Goal: Transaction & Acquisition: Book appointment/travel/reservation

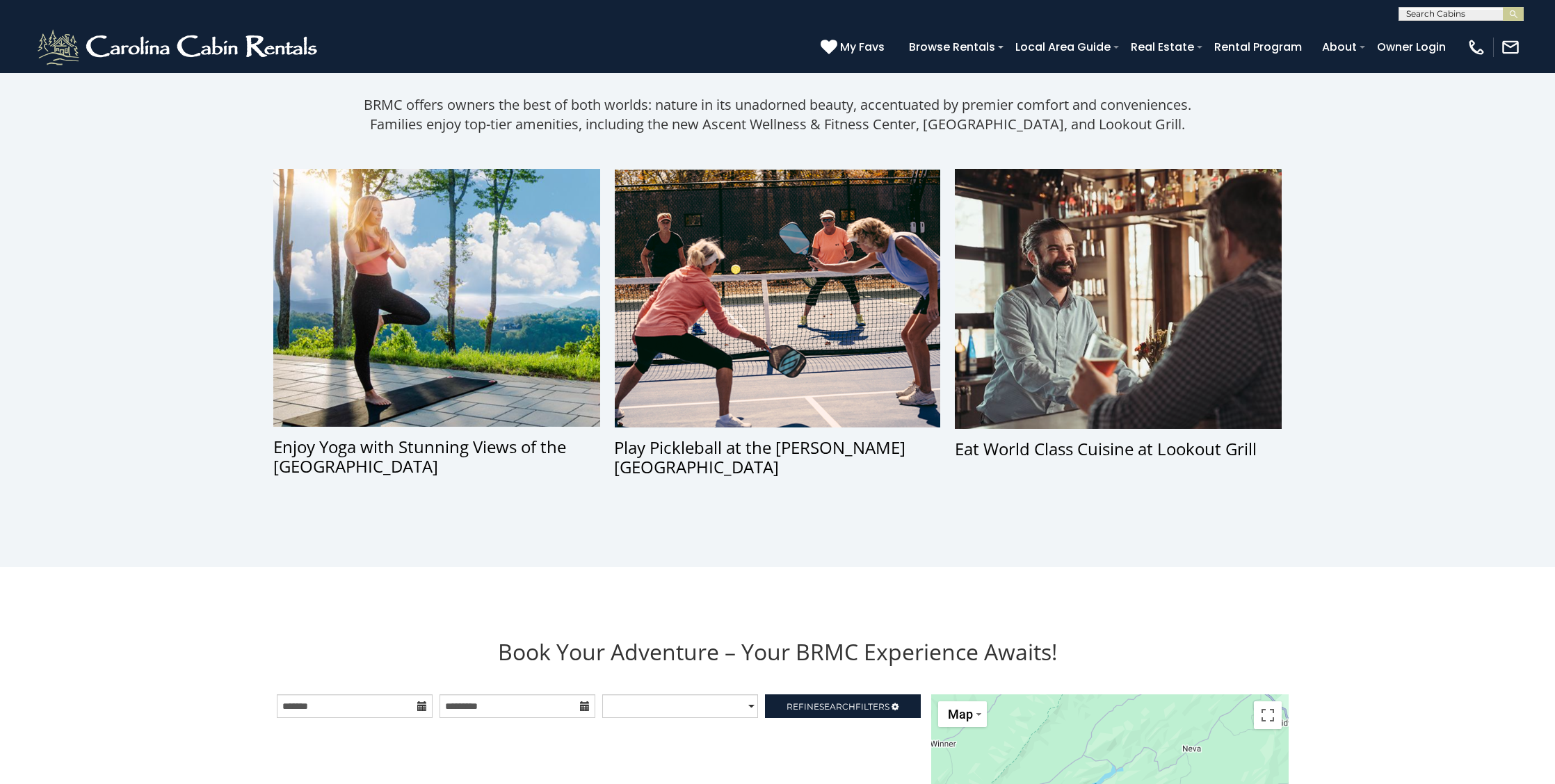
scroll to position [954, 0]
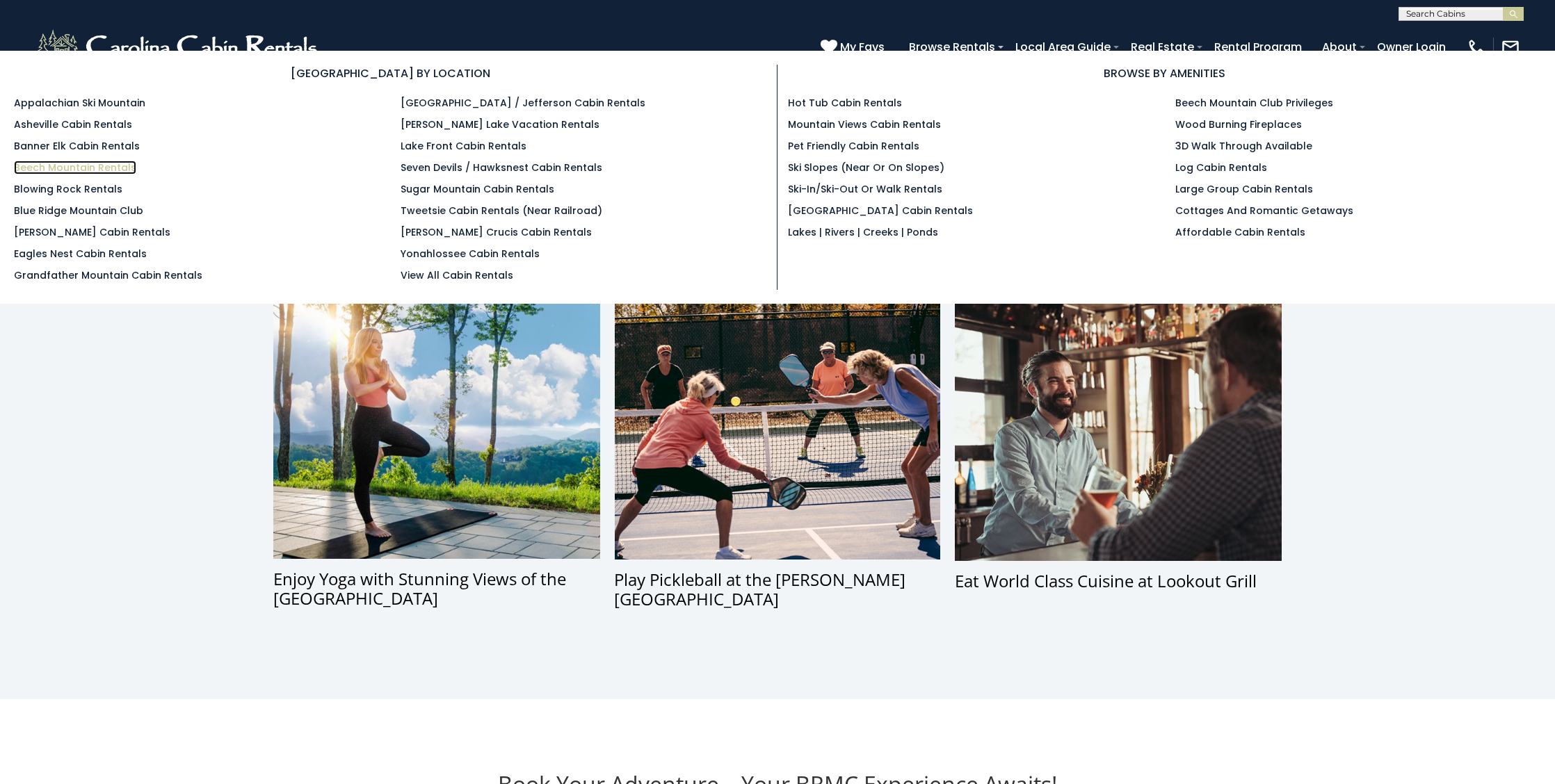
click at [73, 167] on link "Beech Mountain Rentals" at bounding box center [74, 168] width 122 height 14
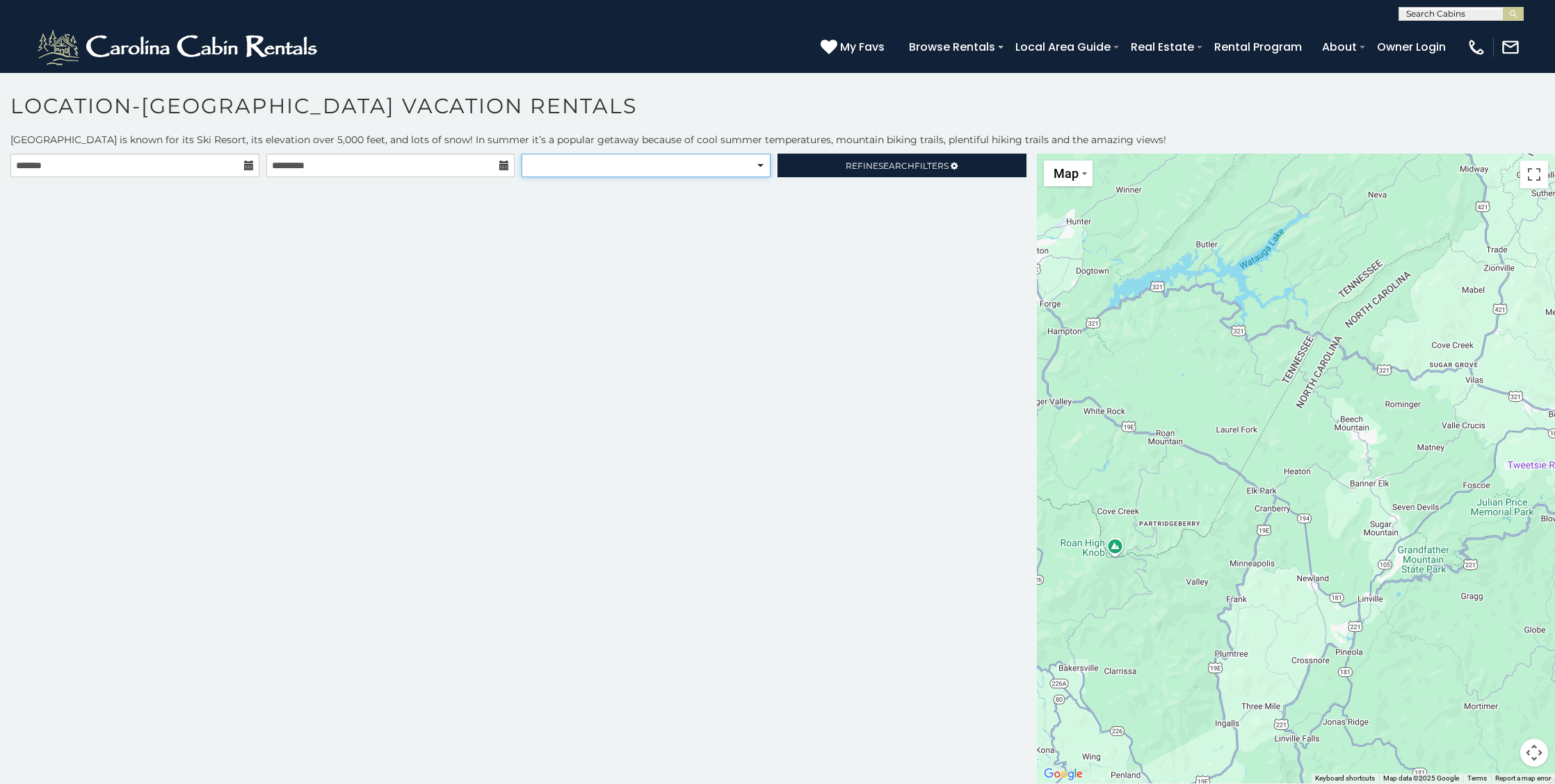
click at [763, 159] on select "**********" at bounding box center [645, 166] width 249 height 24
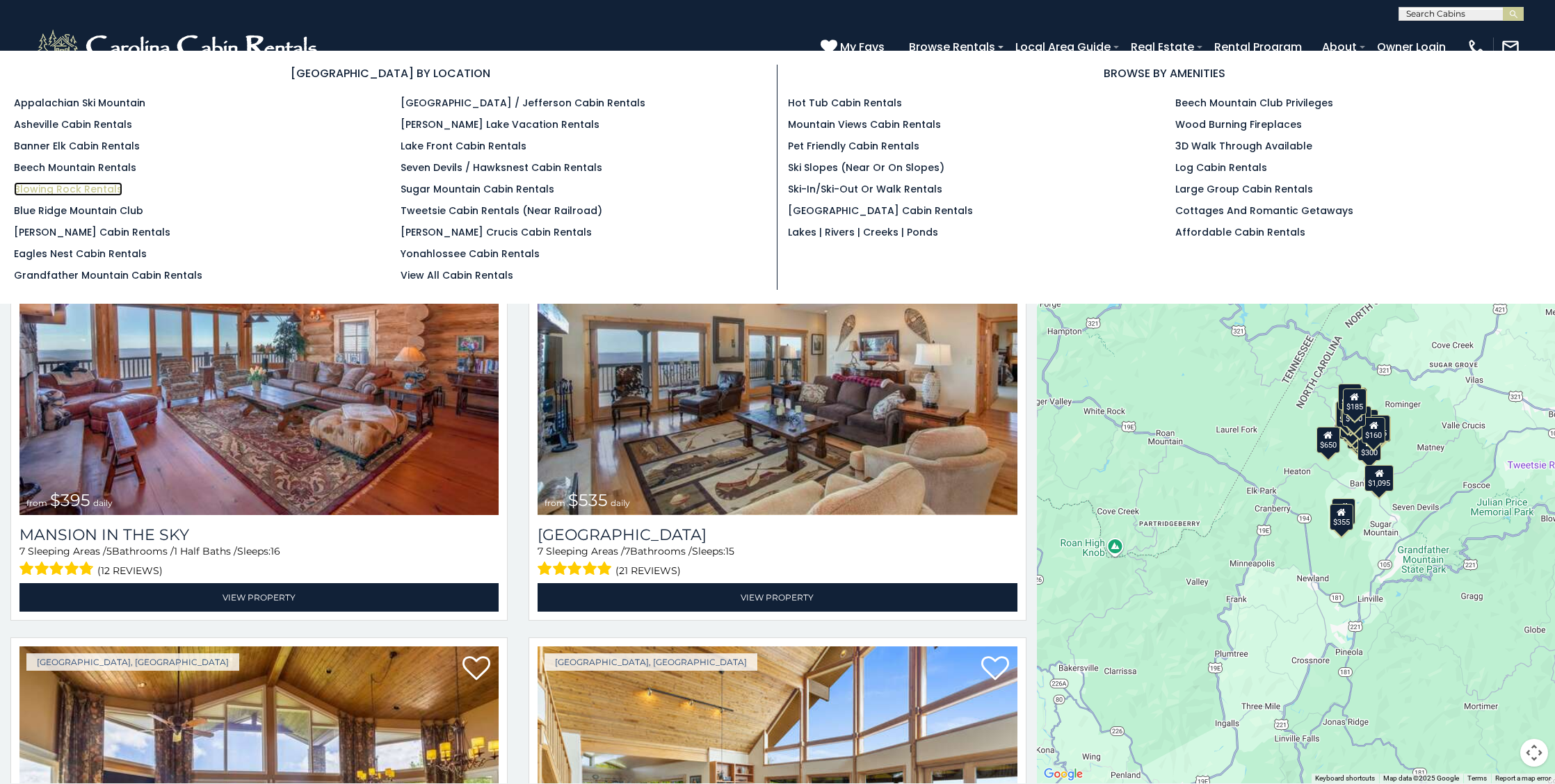
click at [78, 191] on link "Blowing Rock Rentals" at bounding box center [68, 190] width 108 height 14
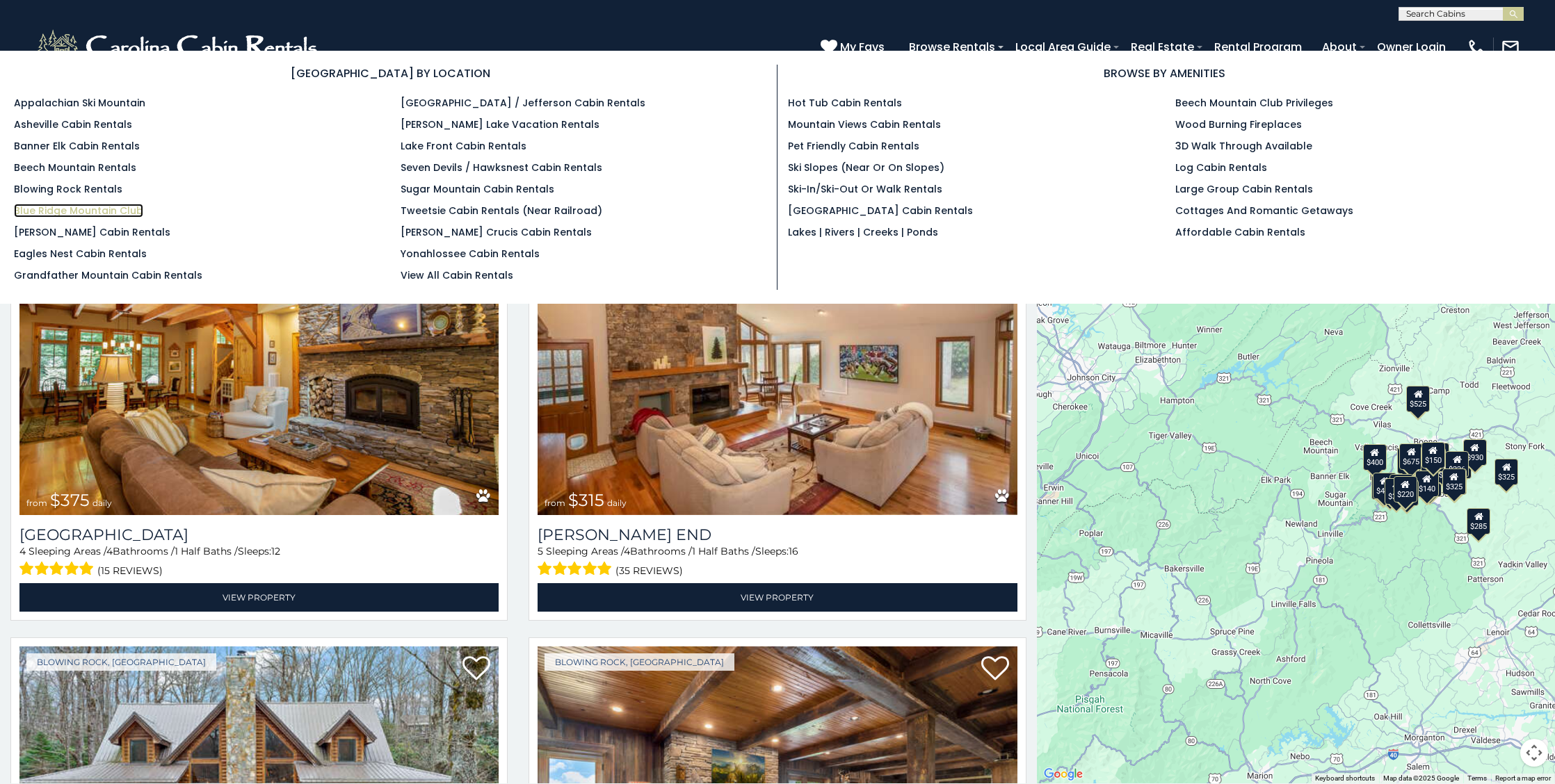
click at [60, 207] on link "Blue Ridge Mountain Club" at bounding box center [78, 210] width 129 height 14
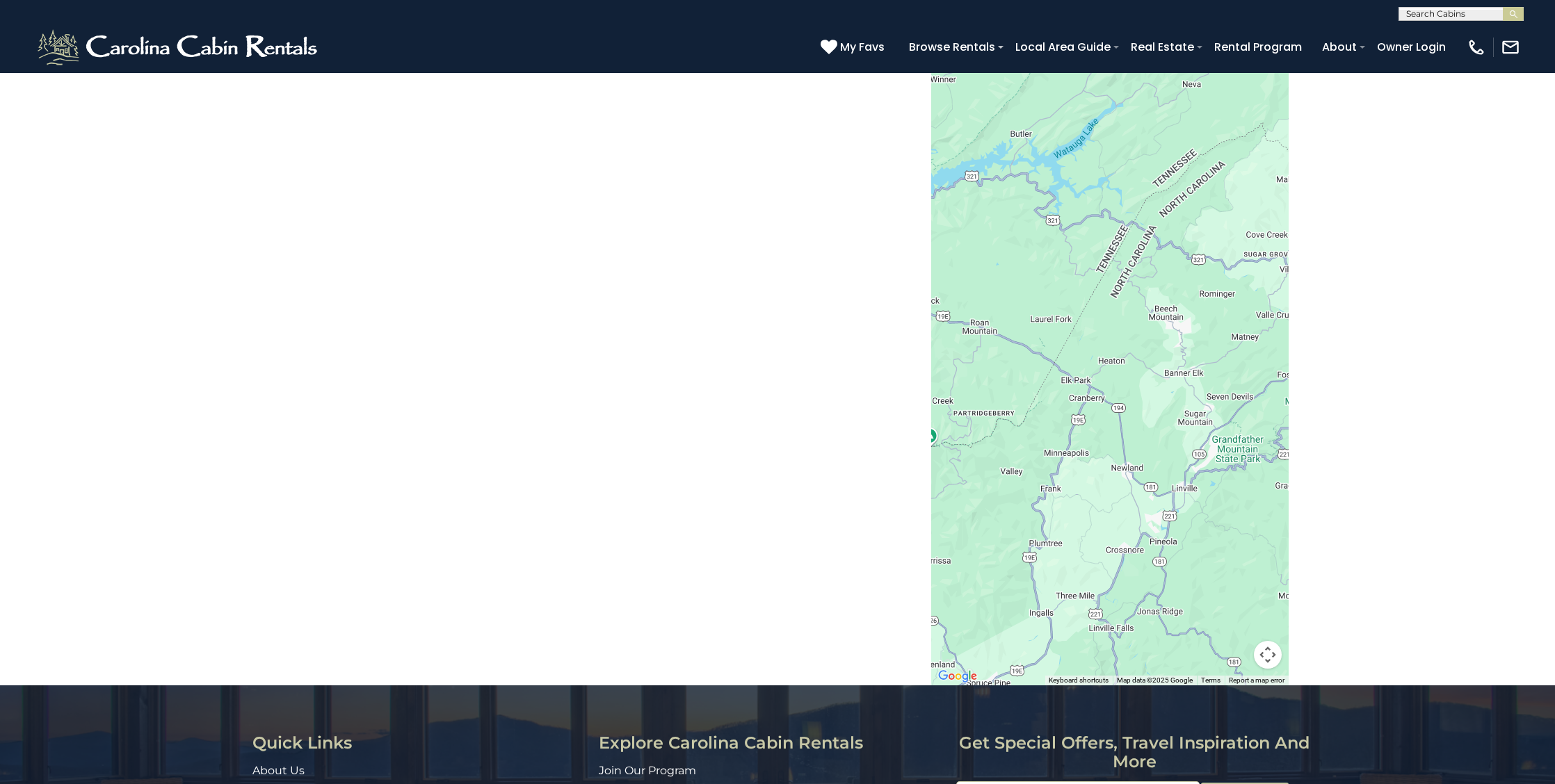
scroll to position [1752, 0]
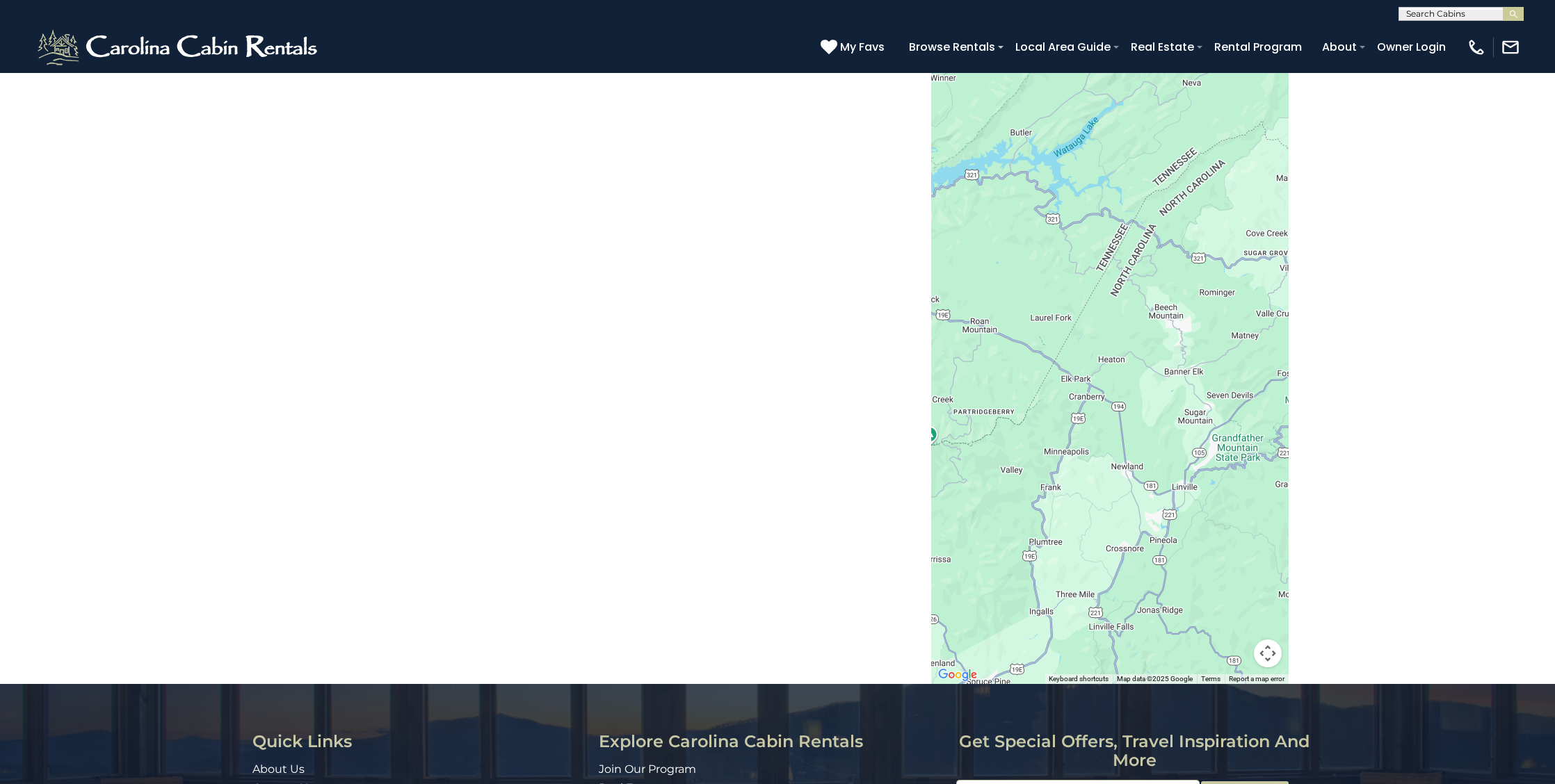
click at [1266, 655] on button "Map camera controls" at bounding box center [1268, 653] width 28 height 28
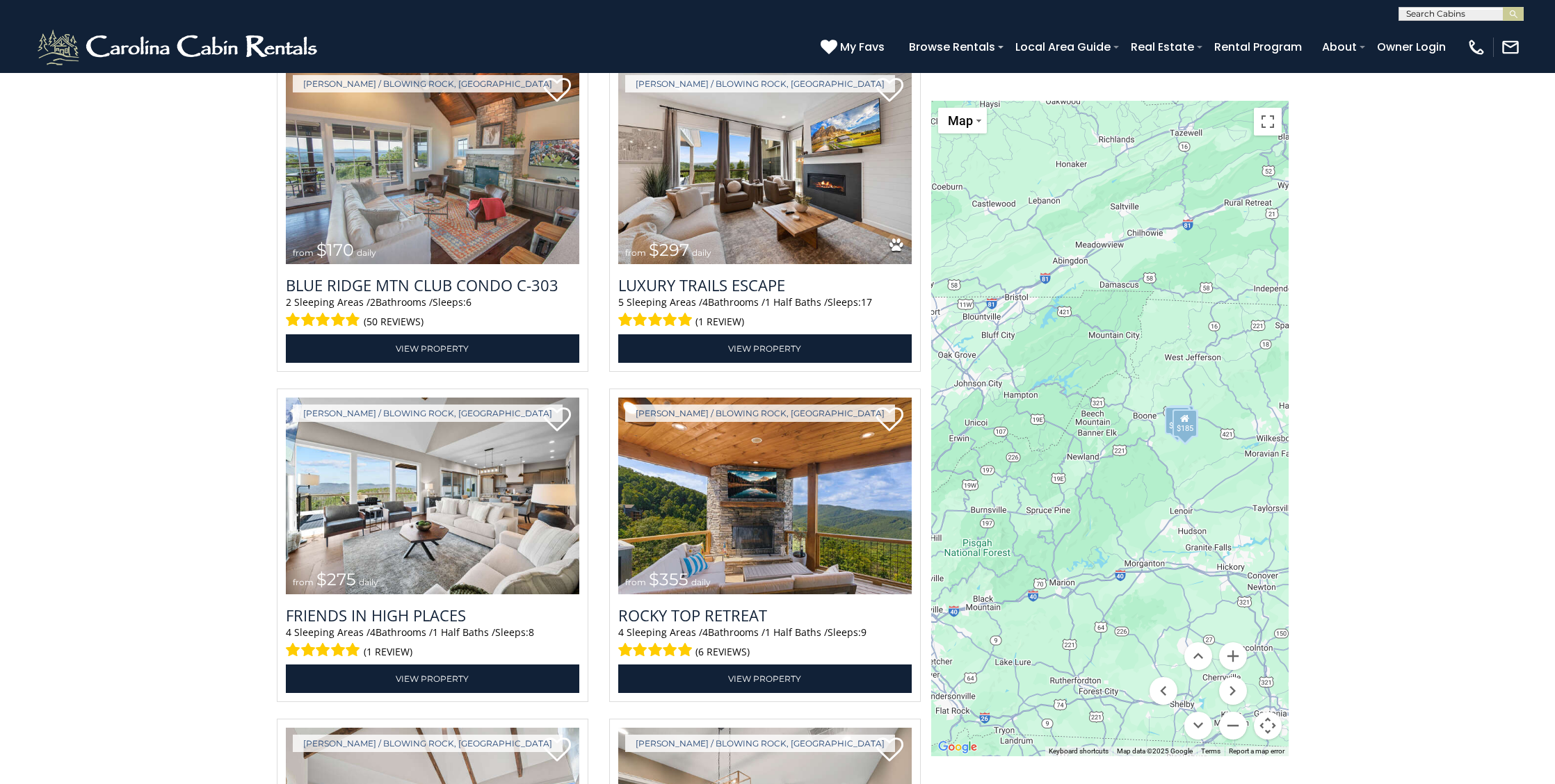
scroll to position [2424, 0]
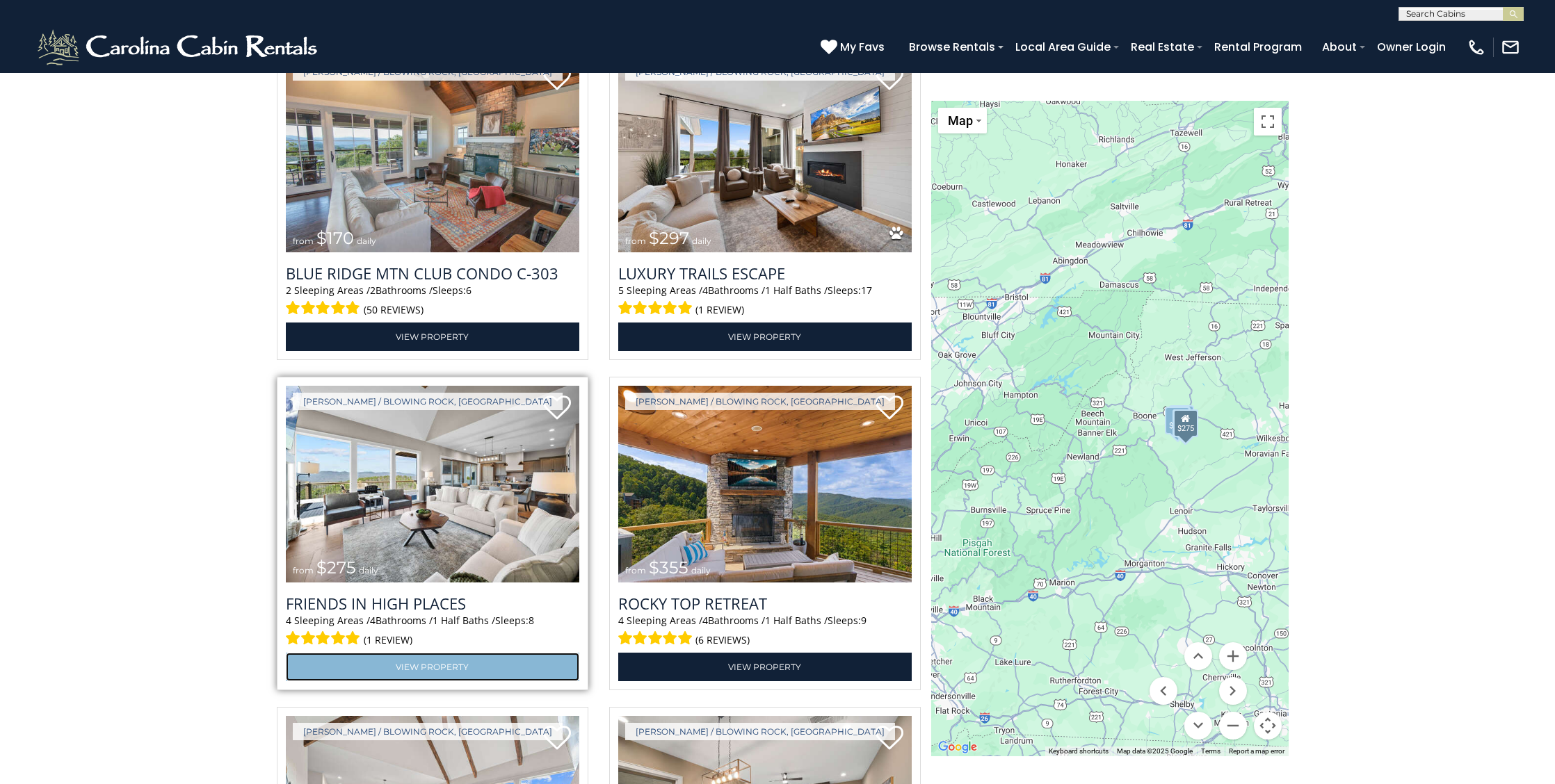
click at [421, 670] on link "View Property" at bounding box center [433, 667] width 294 height 29
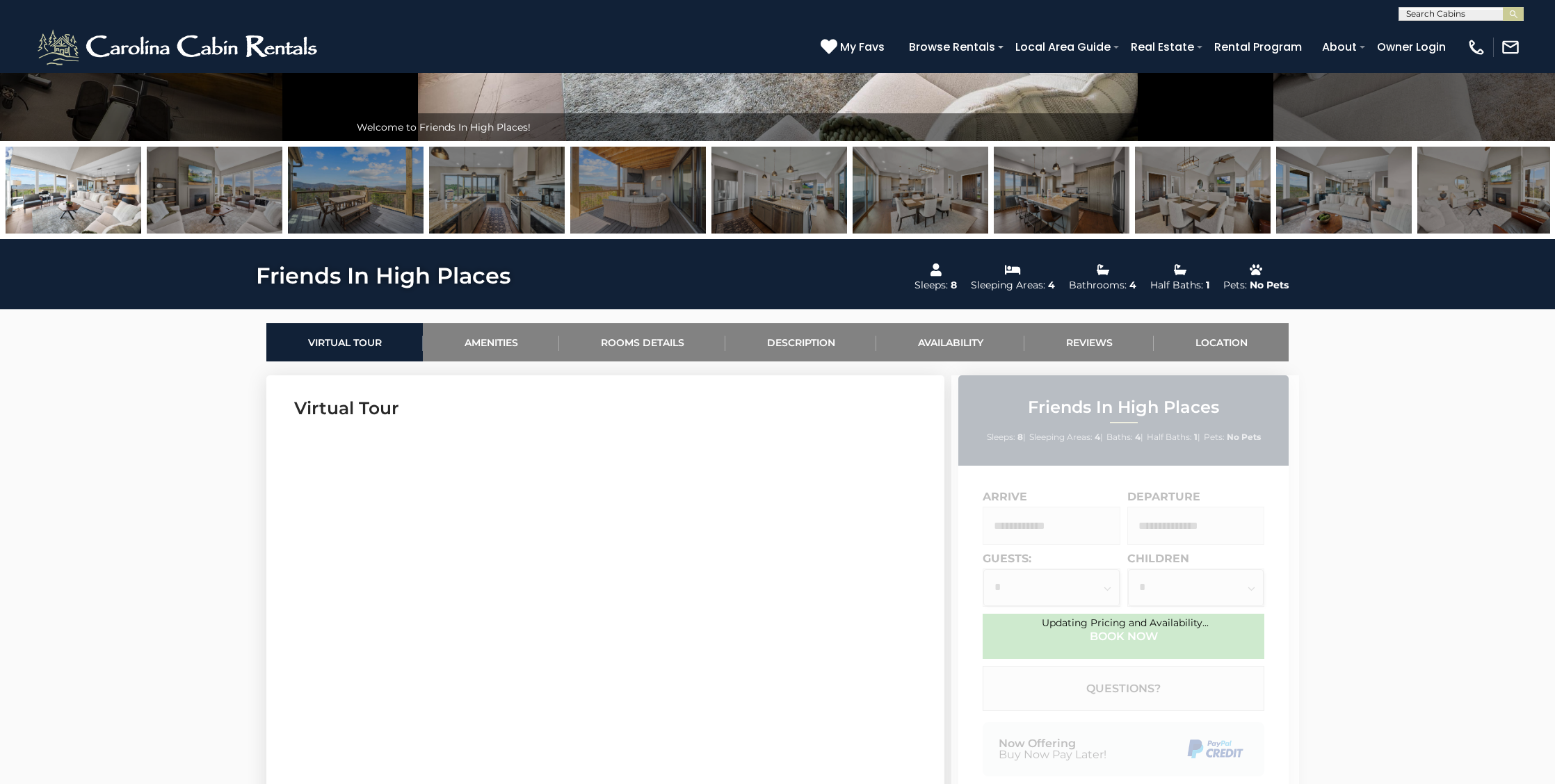
scroll to position [409, 0]
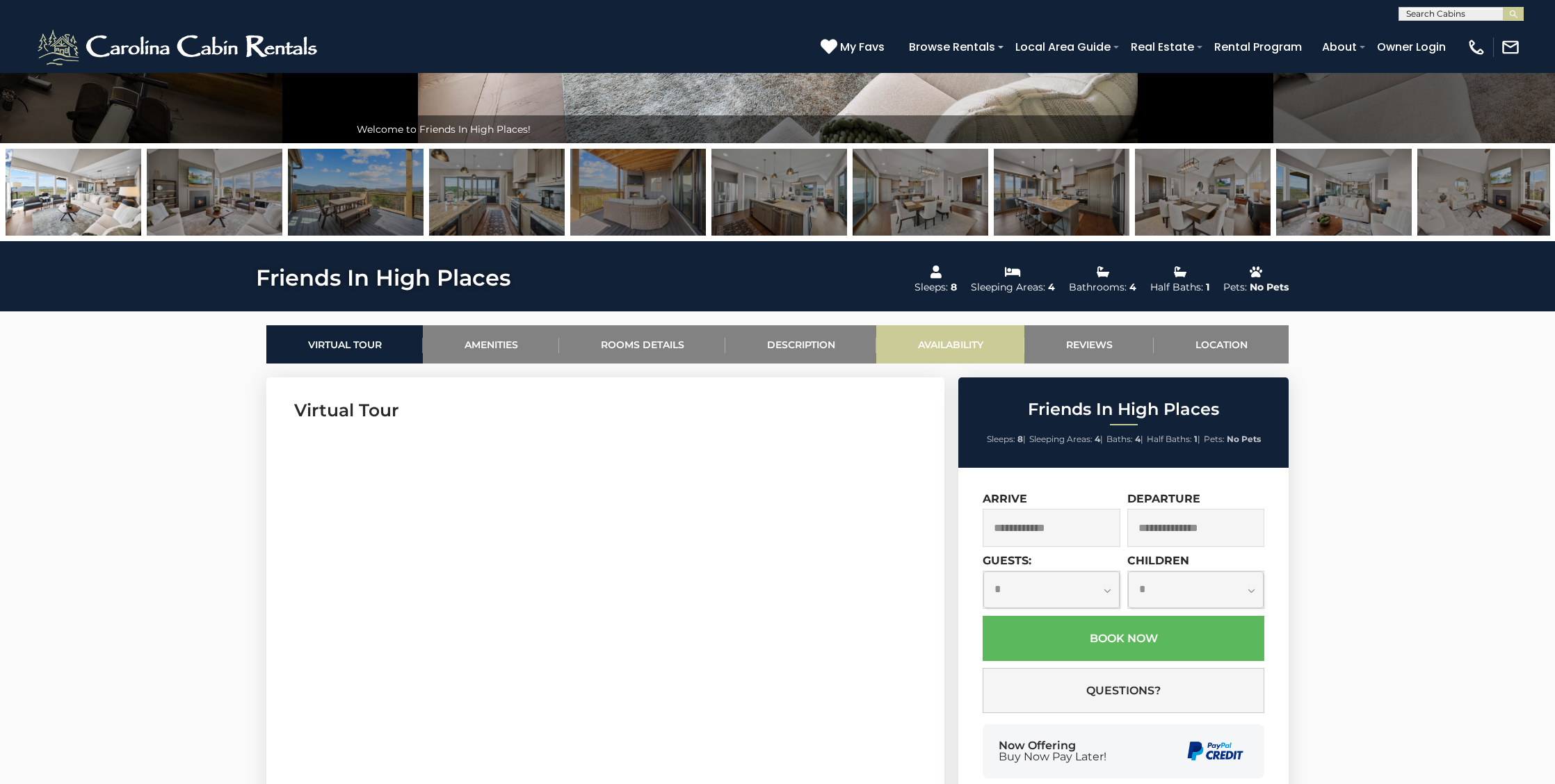
click at [944, 346] on link "Availability" at bounding box center [949, 344] width 148 height 39
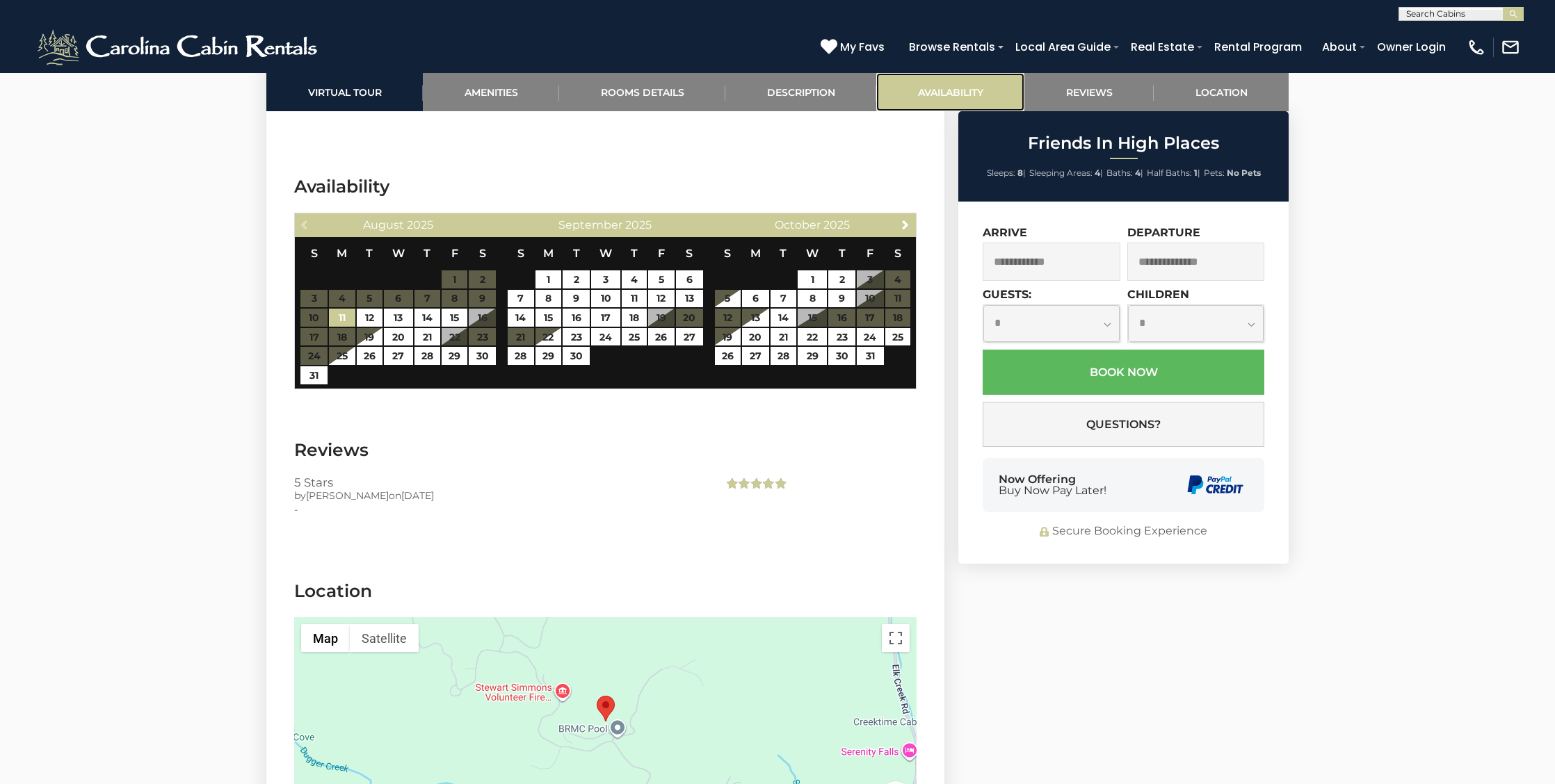
scroll to position [3073, 0]
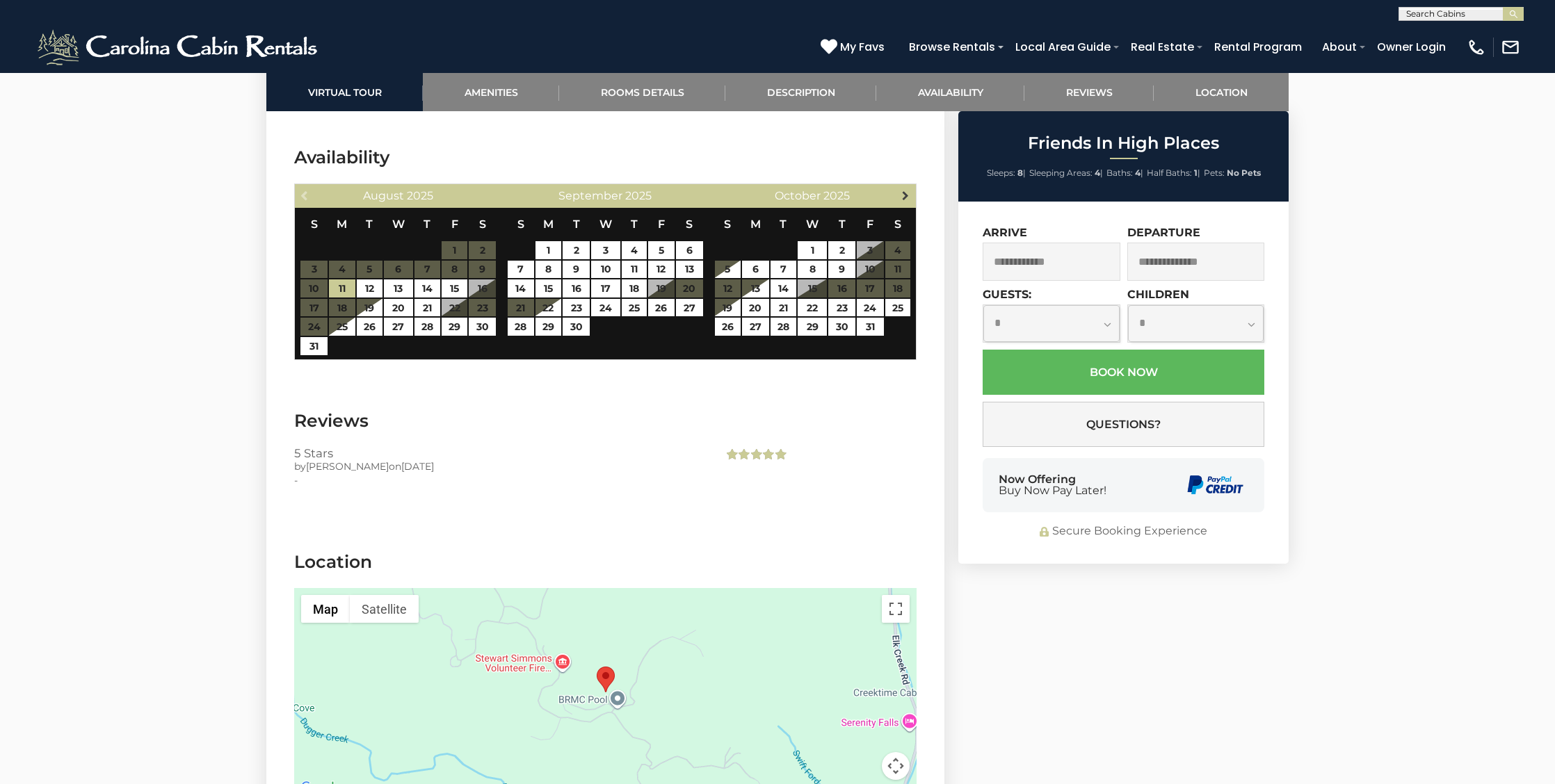
click at [902, 190] on span "Next" at bounding box center [905, 195] width 11 height 11
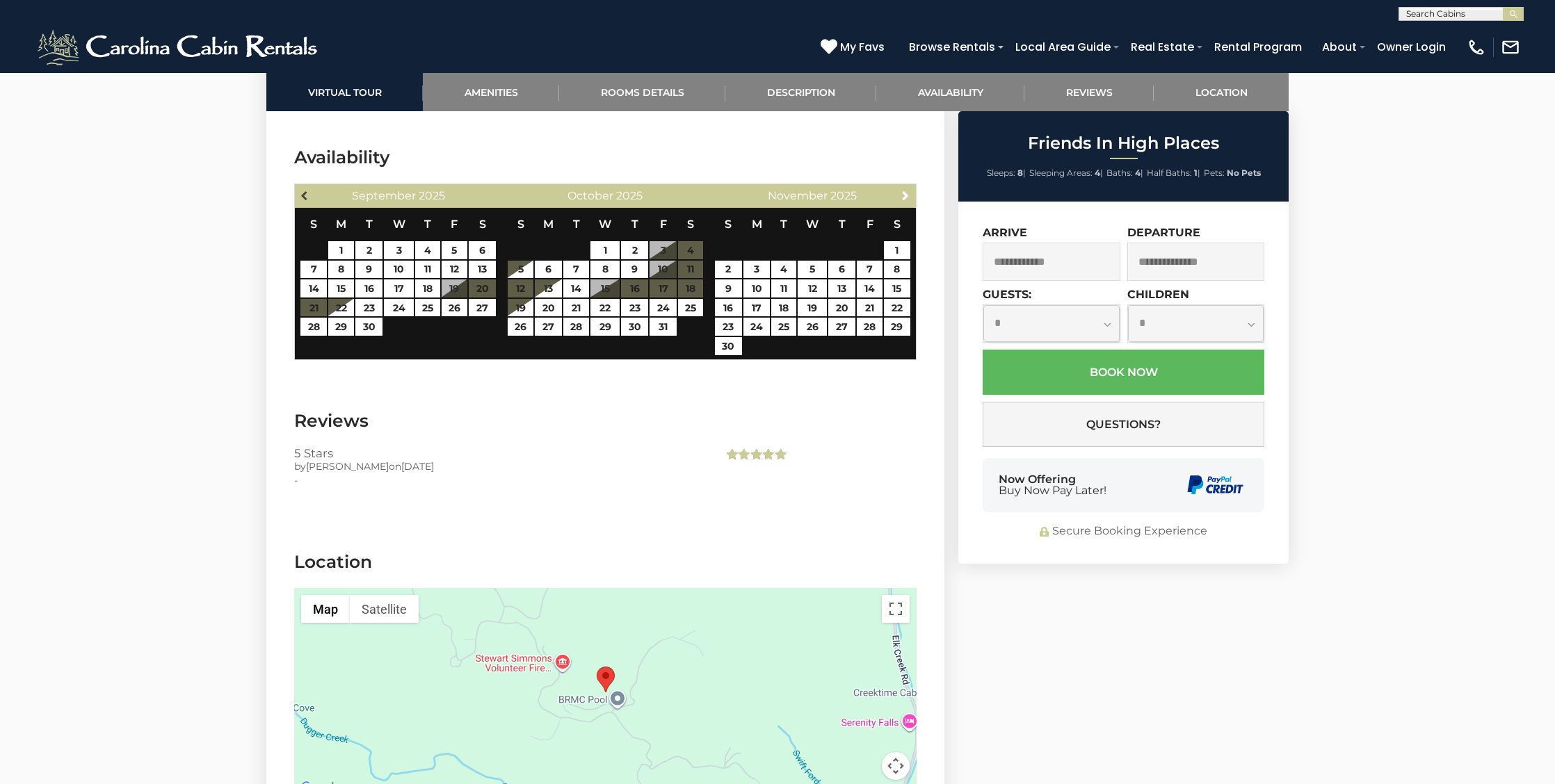
click at [308, 190] on span "Previous" at bounding box center [305, 195] width 11 height 11
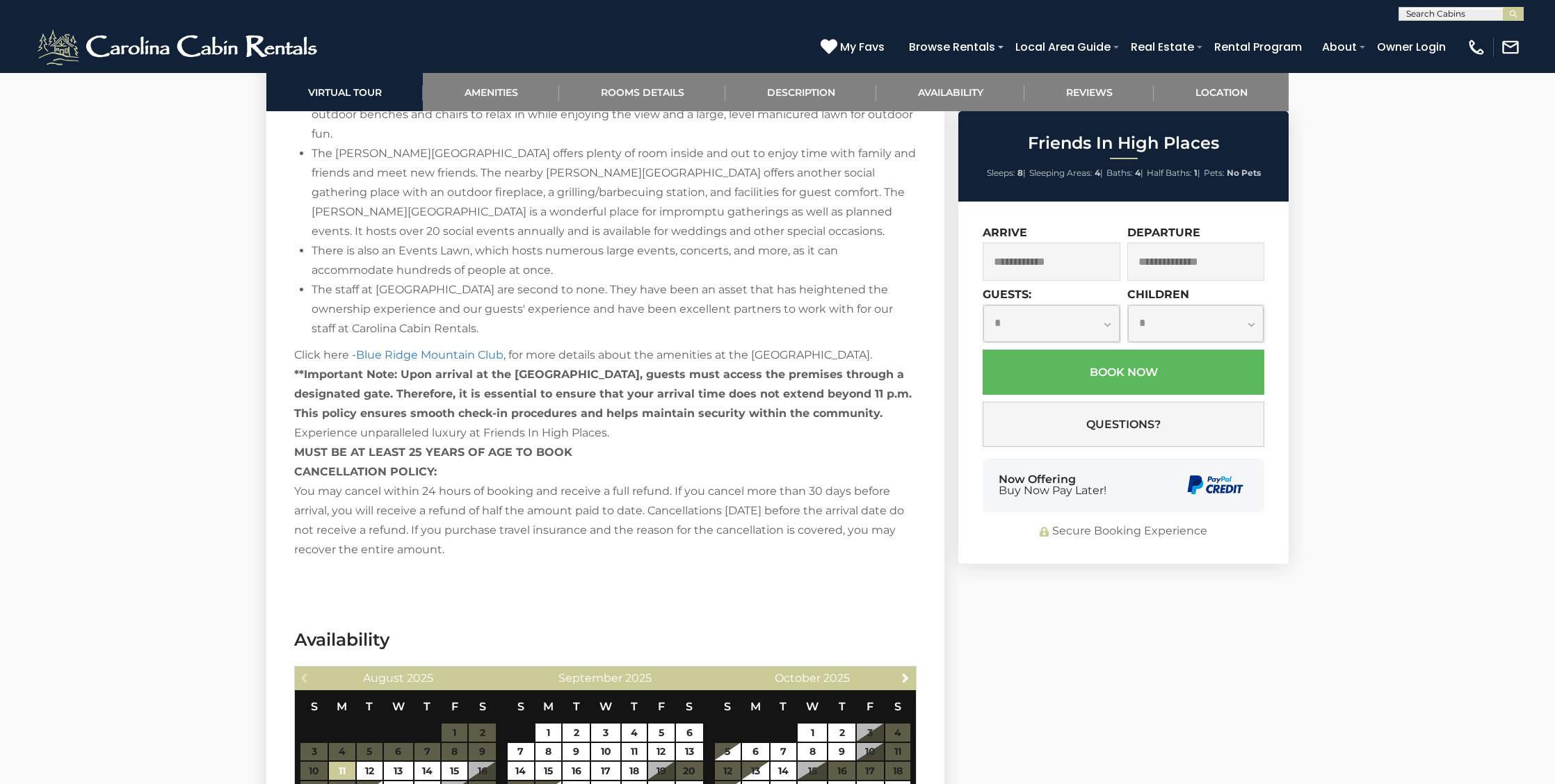
scroll to position [2583, 0]
